Goal: Task Accomplishment & Management: Use online tool/utility

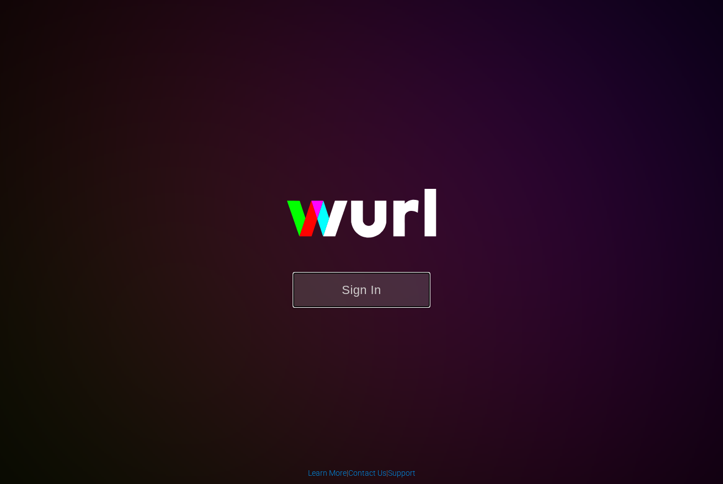
click at [343, 296] on button "Sign In" at bounding box center [362, 290] width 138 height 36
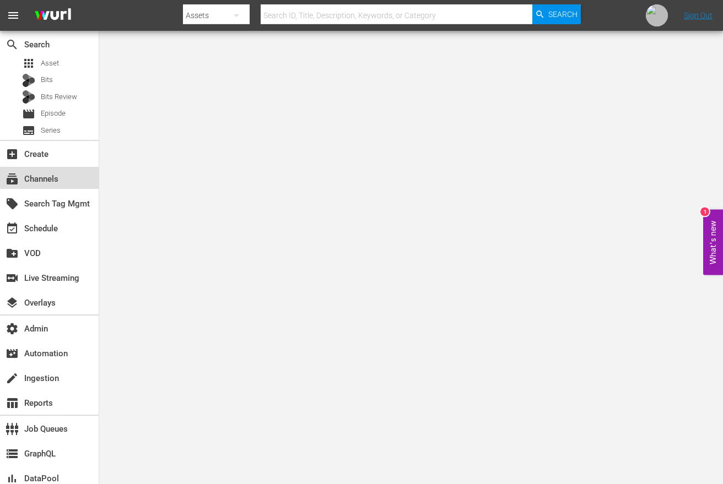
click at [51, 177] on div "subscriptions Channels" at bounding box center [31, 177] width 62 height 10
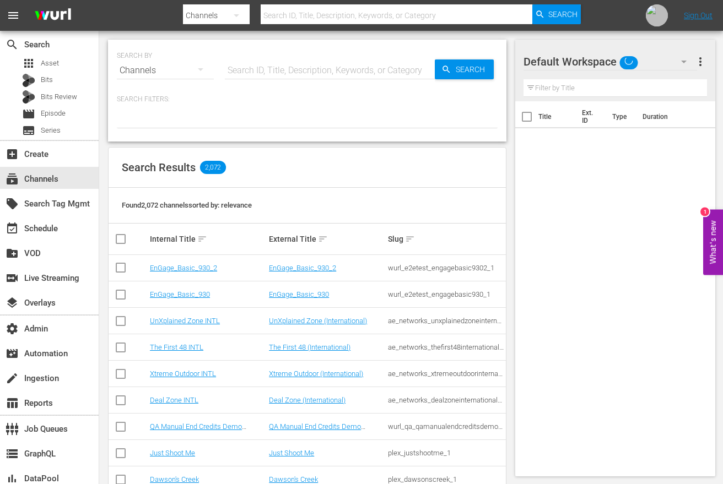
click at [356, 25] on div at bounding box center [382, 26] width 398 height 4
click at [360, 18] on input "text" at bounding box center [397, 15] width 272 height 26
paste input "world_poker_tour_wpt_1"
type input "world_poker_tour_wpt_1"
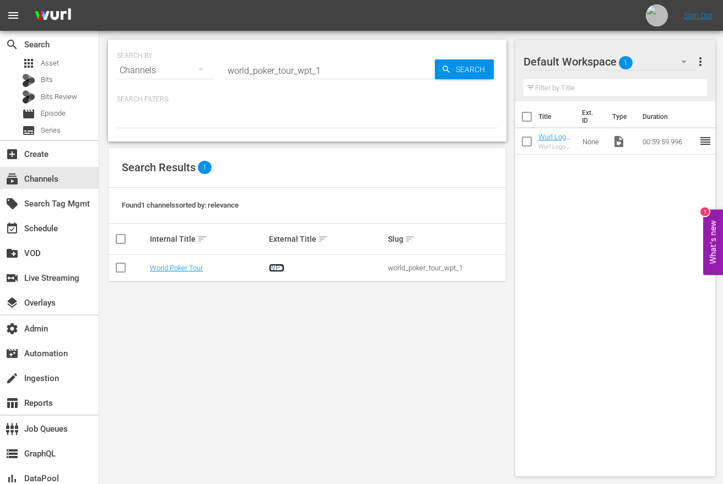
click at [274, 269] on link "WPT" at bounding box center [276, 268] width 15 height 8
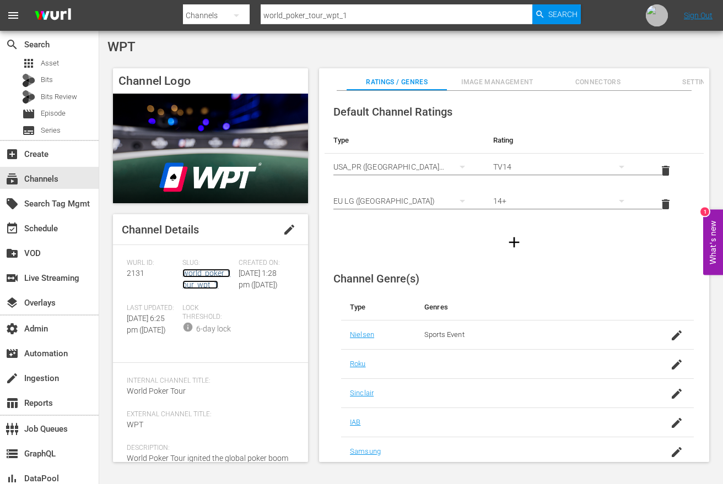
click at [205, 278] on link "world_poker_tour_wpt_1" at bounding box center [206, 279] width 48 height 20
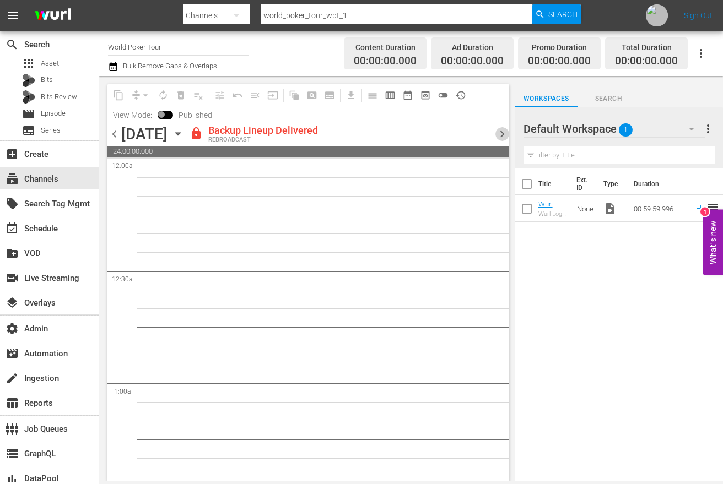
click at [498, 133] on span "chevron_right" at bounding box center [502, 134] width 14 height 14
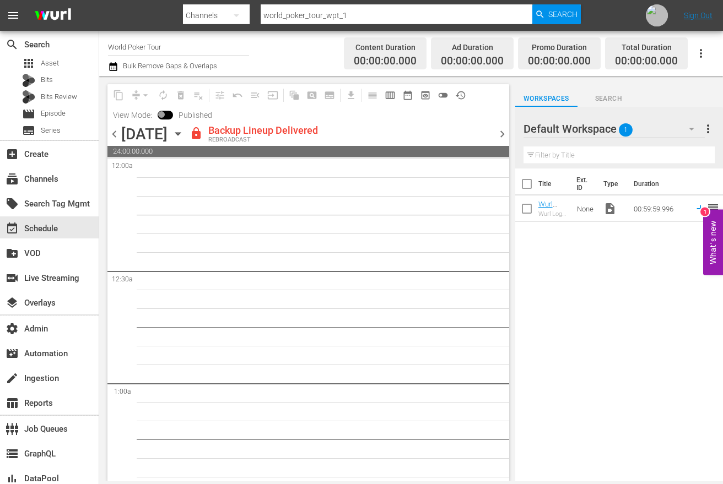
click at [500, 136] on span "chevron_right" at bounding box center [502, 134] width 14 height 14
